Goal: Task Accomplishment & Management: Complete application form

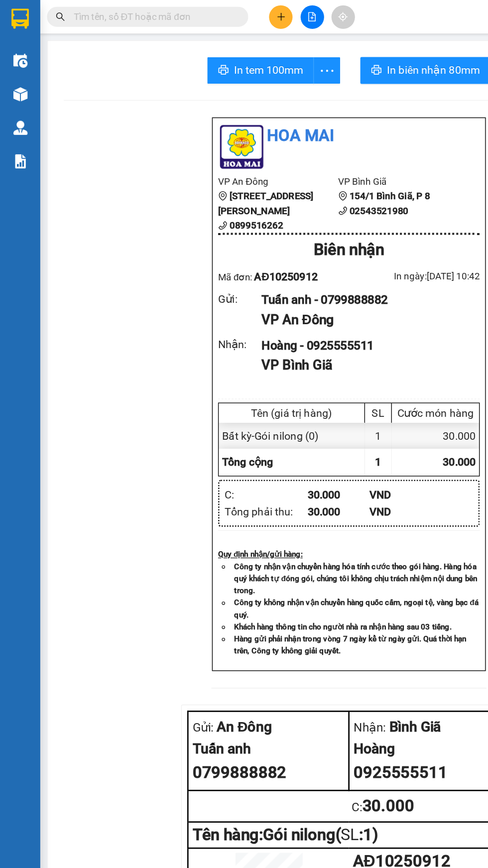
click at [208, 12] on icon "plus" at bounding box center [208, 12] width 5 height 0
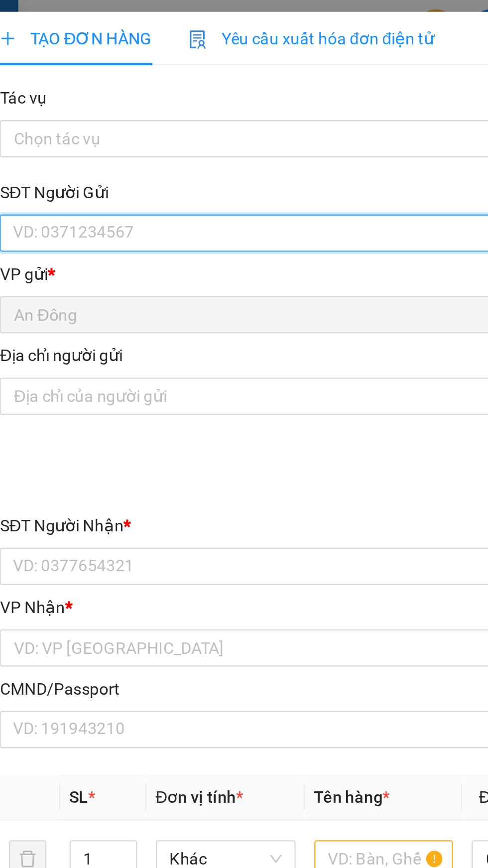
click at [117, 102] on input "SĐT Người Gửi" at bounding box center [132, 100] width 220 height 16
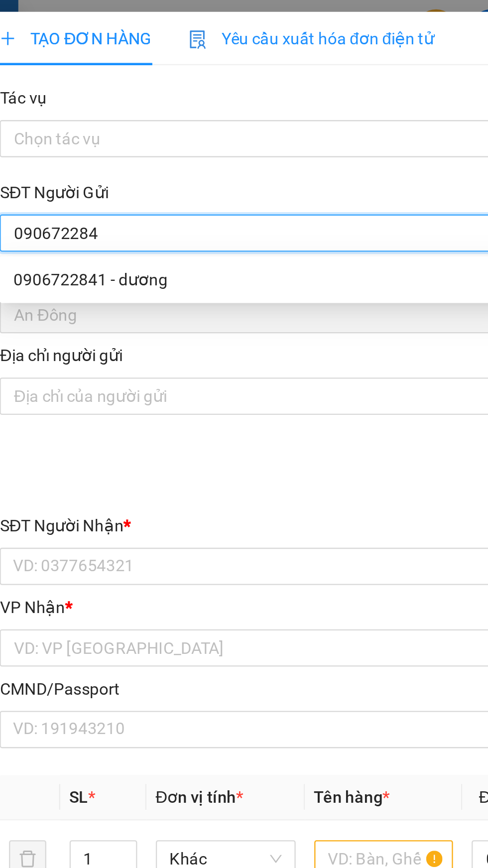
type input "0906722841"
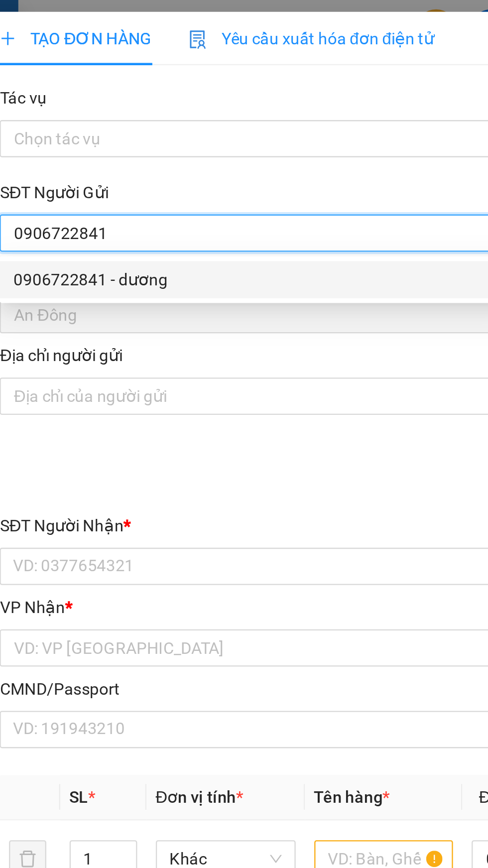
click at [149, 118] on div "0906722841 - dương" at bounding box center [132, 119] width 208 height 11
type input "dương"
type input "0937674007"
type input "THY"
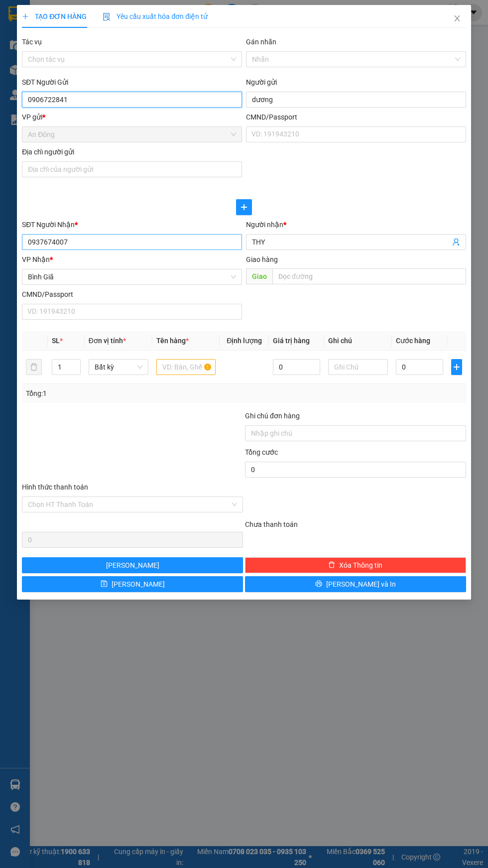
type input "0906722841"
click at [168, 241] on input "0937674007" at bounding box center [132, 242] width 220 height 16
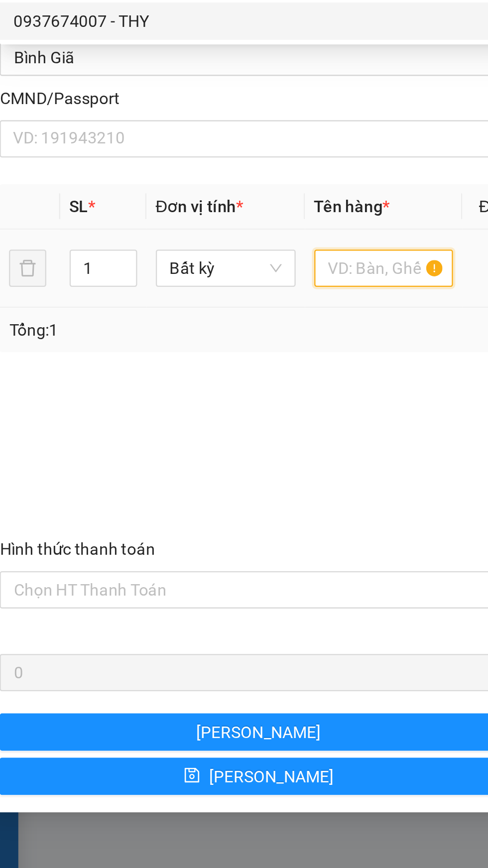
click at [180, 365] on input "text" at bounding box center [186, 367] width 60 height 16
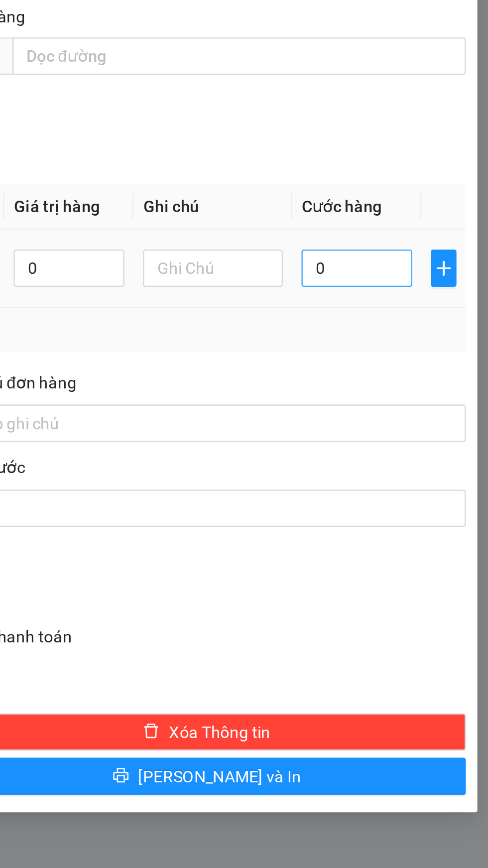
type input "Thùng há cảo"
click at [419, 367] on input "0" at bounding box center [419, 367] width 47 height 16
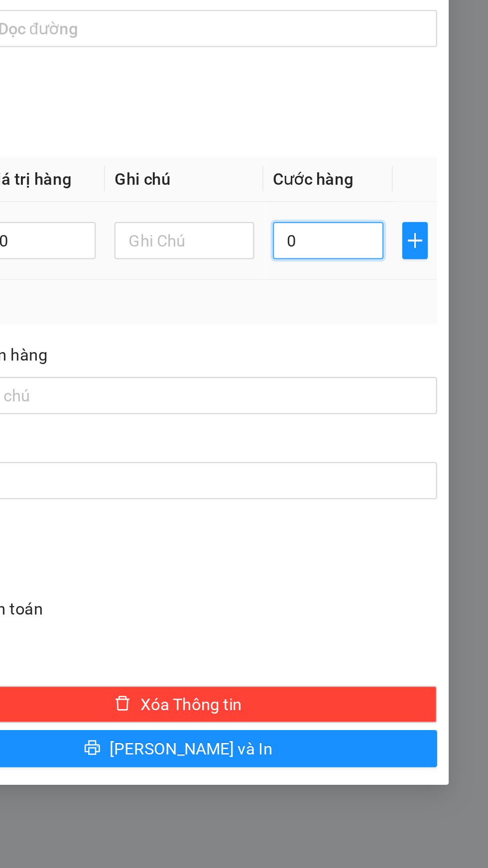
type input "4"
type input "40"
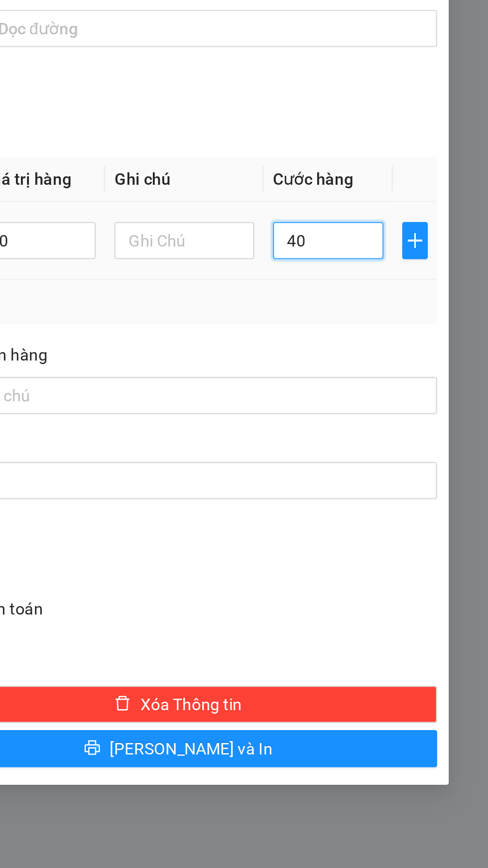
type input "40"
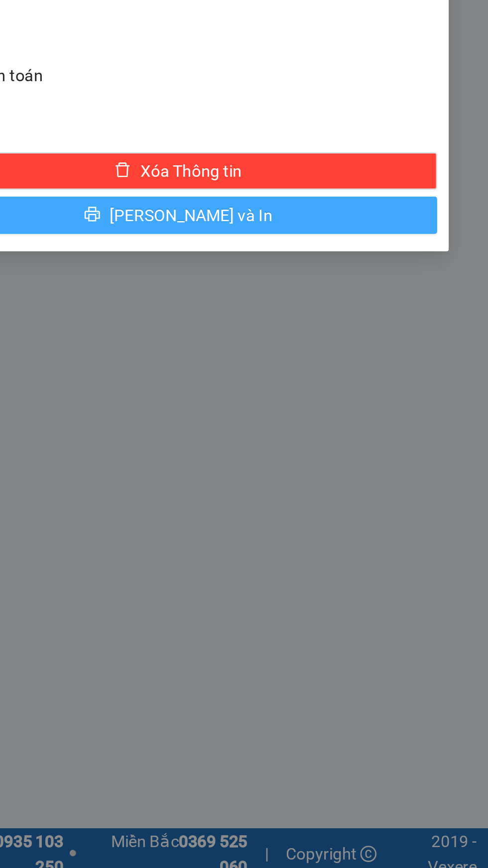
click at [431, 585] on button "Lưu và In" at bounding box center [355, 584] width 221 height 16
type input "40.000"
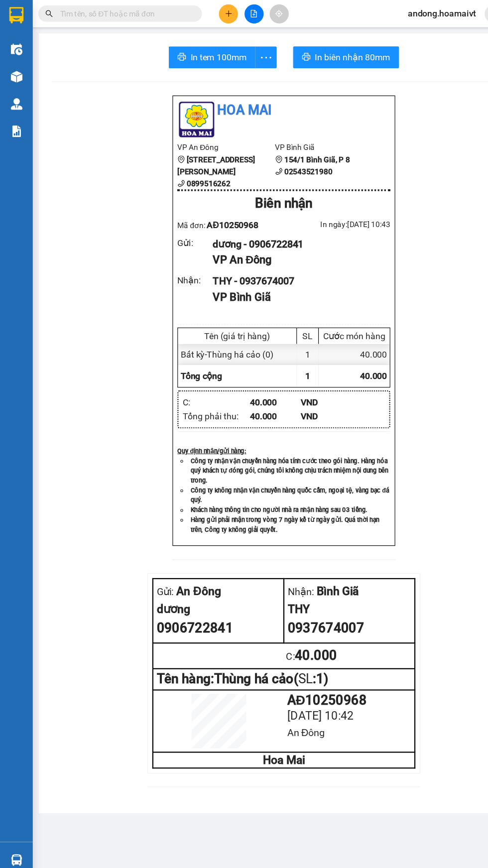
click at [28, 12] on div at bounding box center [15, 16] width 30 height 32
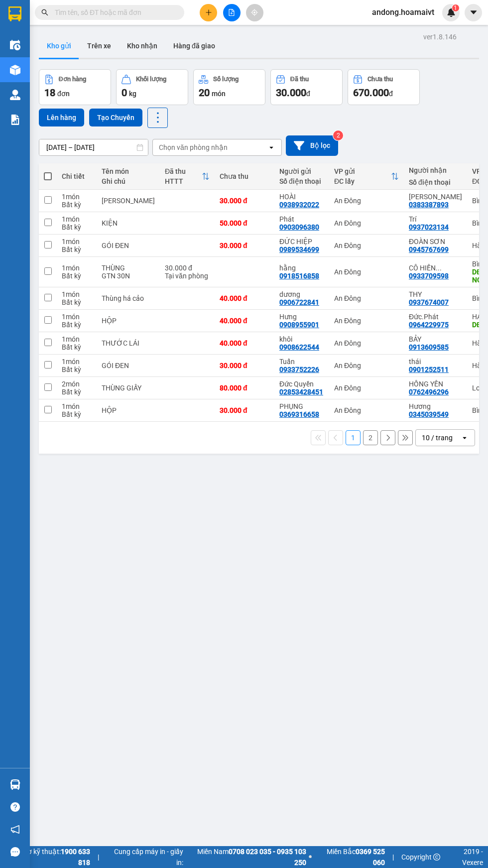
click at [252, 145] on div "Chọn văn phòng nhận" at bounding box center [210, 147] width 115 height 16
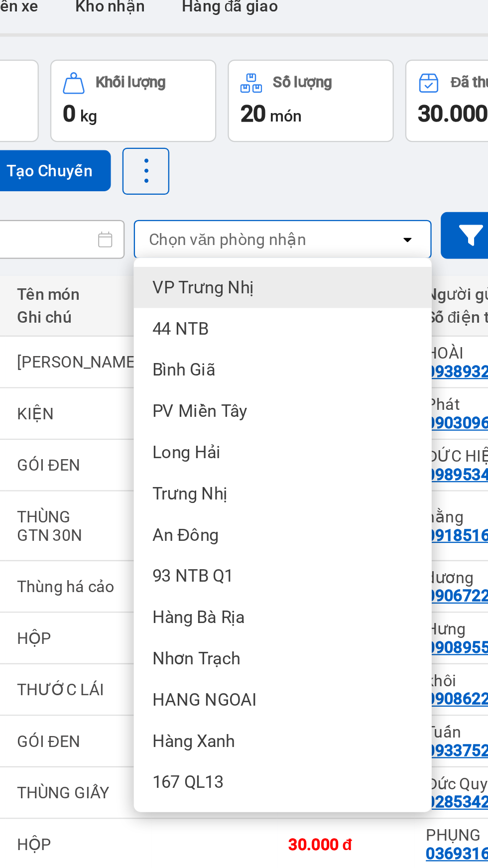
click at [211, 207] on div "Bình Giã" at bounding box center [216, 204] width 129 height 18
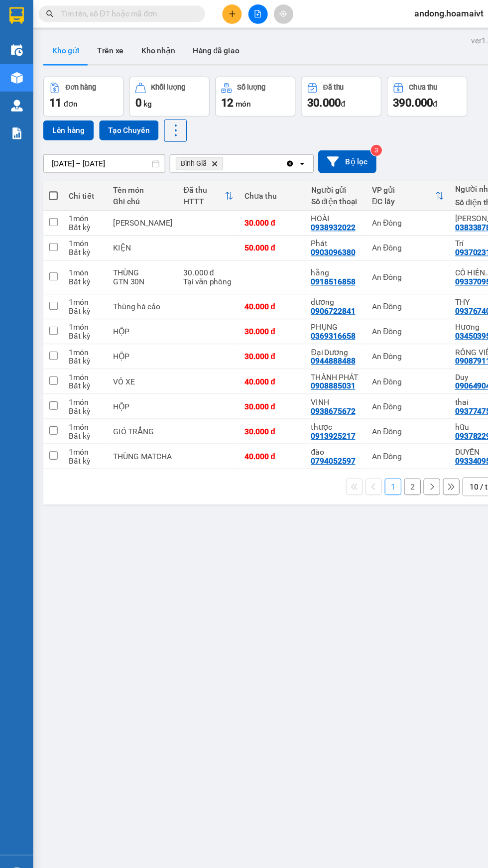
scroll to position [2, 0]
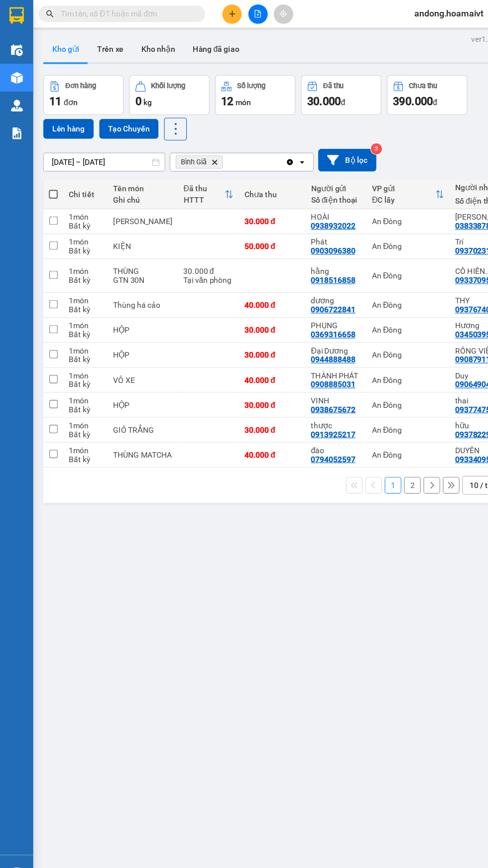
click at [237, 150] on div "Bình Giã Delete" at bounding box center [205, 145] width 104 height 16
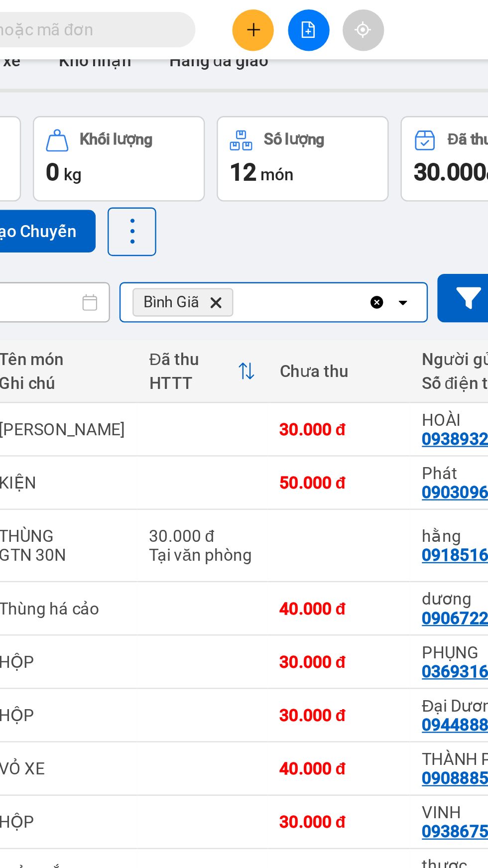
scroll to position [0, 0]
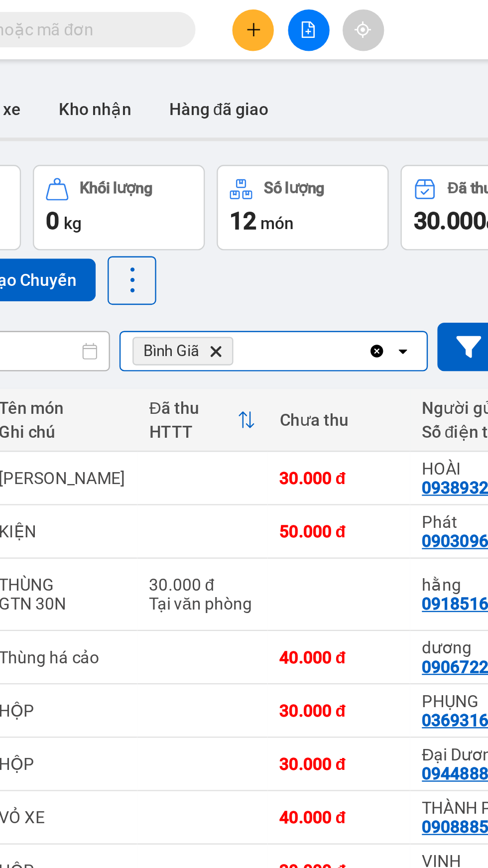
click at [256, 105] on button "Số [PERSON_NAME] 12 món" at bounding box center [229, 87] width 72 height 36
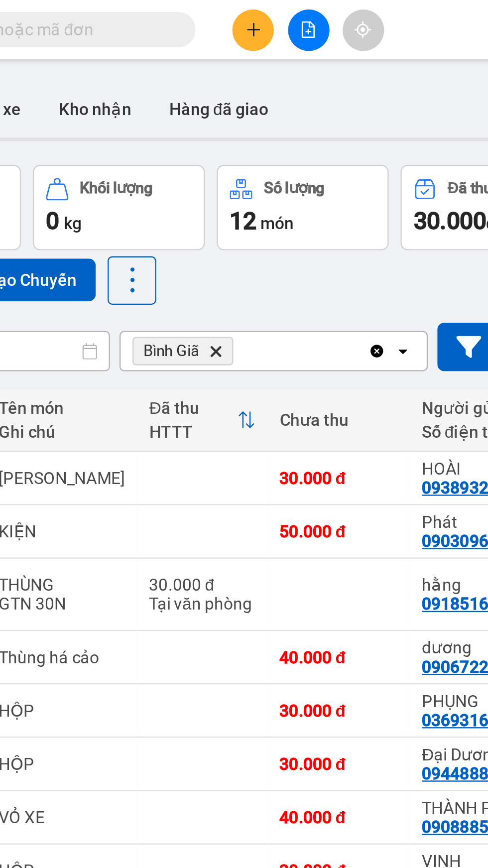
click at [193, 145] on icon "Delete" at bounding box center [193, 147] width 6 height 6
